Goal: Task Accomplishment & Management: Use online tool/utility

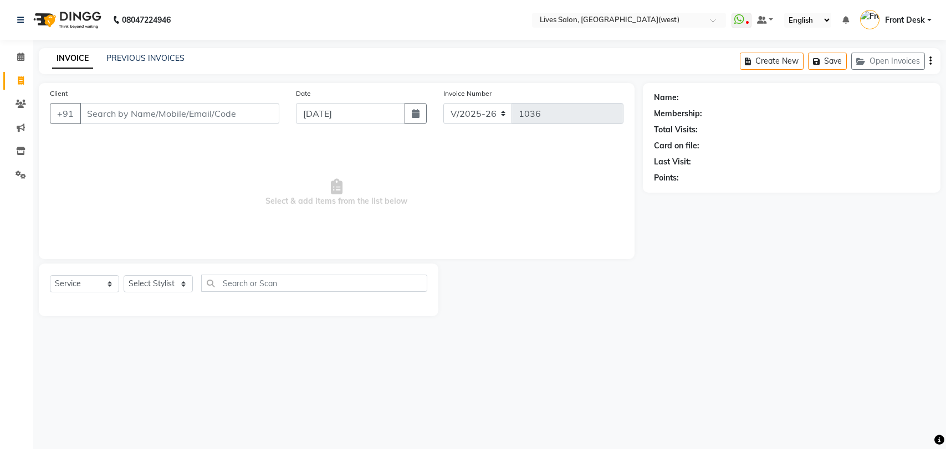
select select "4342"
select select "service"
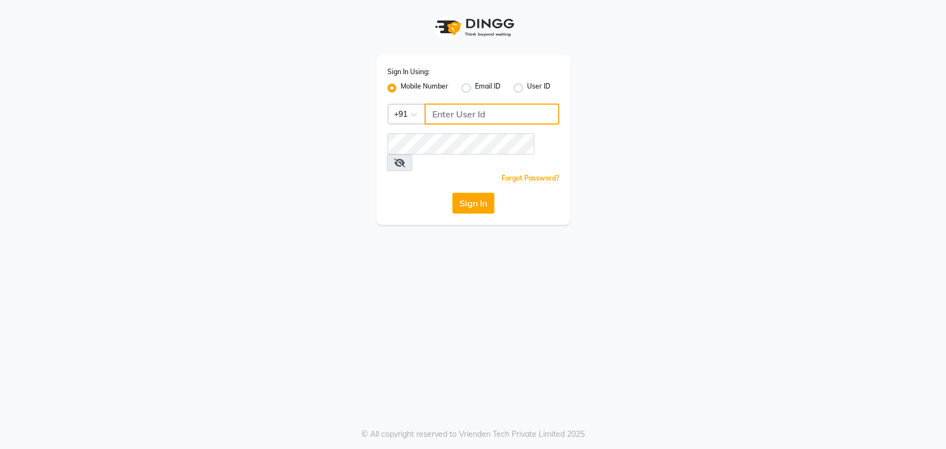
click at [470, 111] on input "Username" at bounding box center [492, 114] width 135 height 21
click at [527, 89] on label "User ID" at bounding box center [538, 87] width 23 height 13
click at [527, 89] on input "User ID" at bounding box center [530, 84] width 7 height 7
radio input "true"
radio input "false"
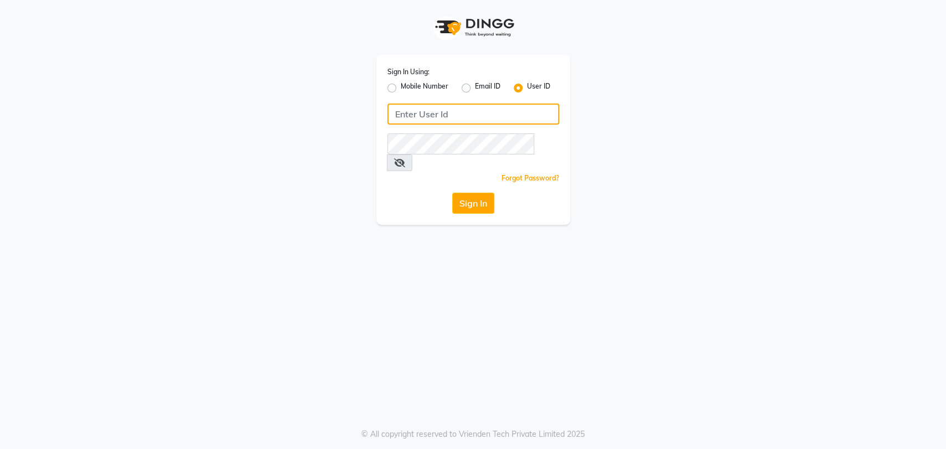
click at [418, 121] on input "Username" at bounding box center [473, 114] width 172 height 21
type input "p"
type input "Poonam chourasiya"
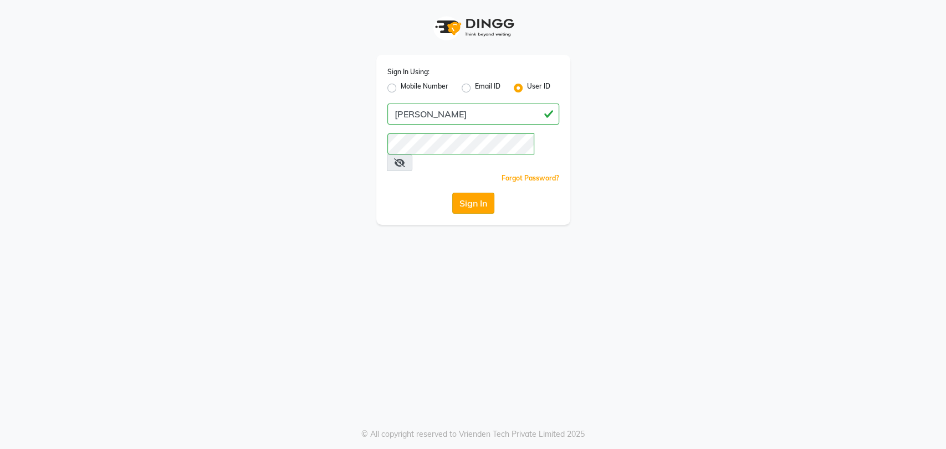
click at [479, 193] on button "Sign In" at bounding box center [473, 203] width 42 height 21
